Goal: Task Accomplishment & Management: Manage account settings

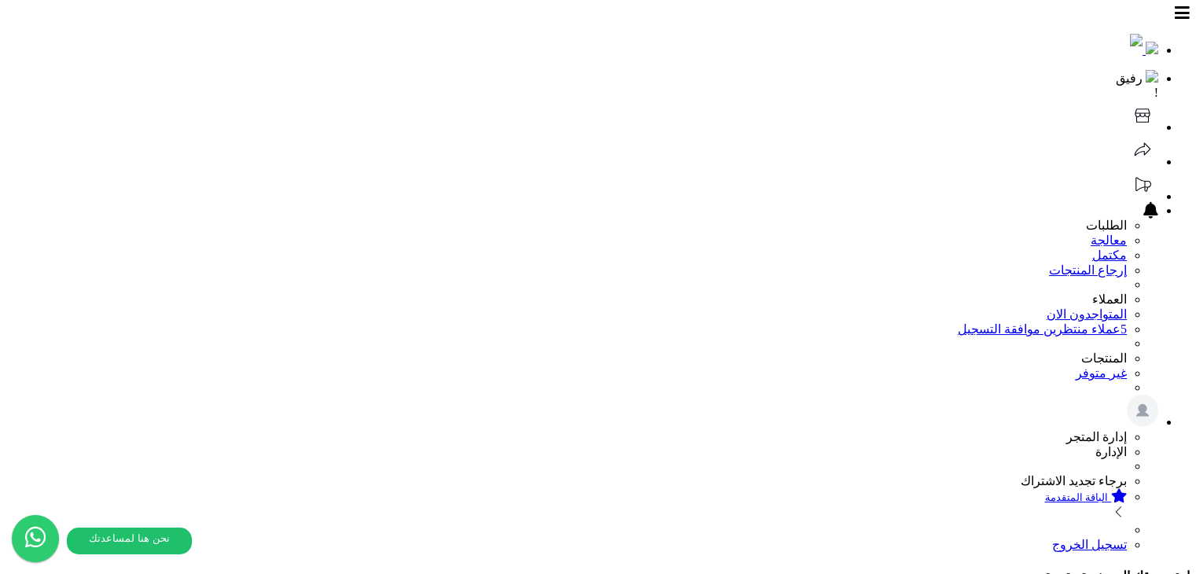
select select
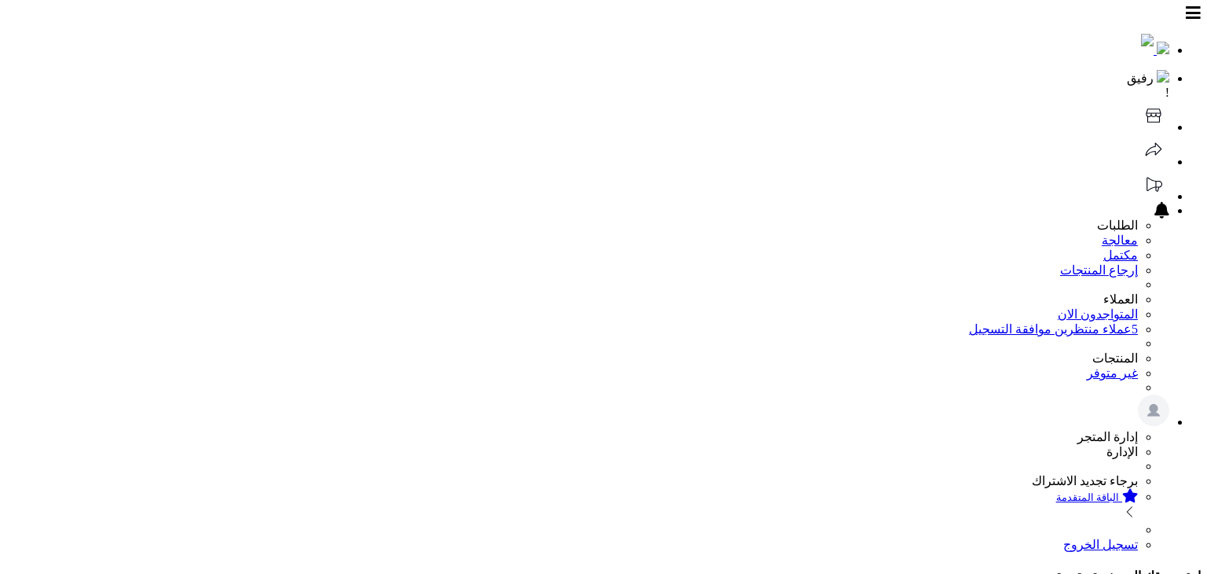
select select
type input "*****"
